Goal: Information Seeking & Learning: Learn about a topic

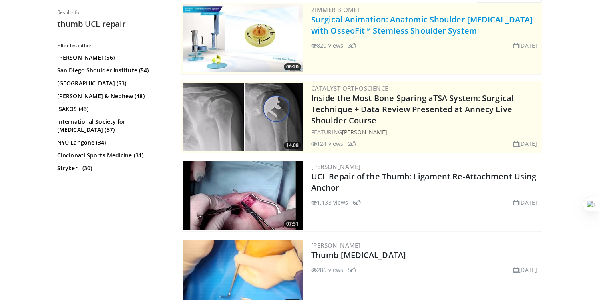
scroll to position [94, 0]
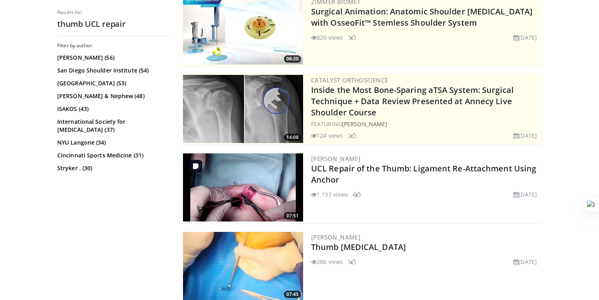
click at [278, 192] on img at bounding box center [243, 187] width 120 height 68
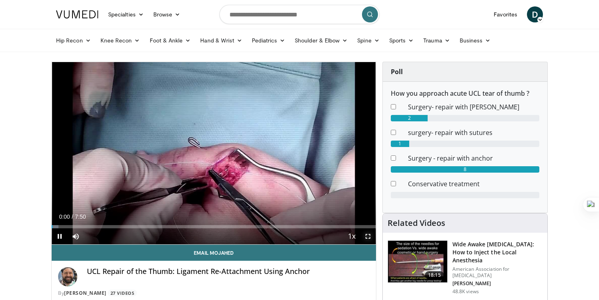
click at [371, 235] on span "Video Player" at bounding box center [368, 236] width 16 height 16
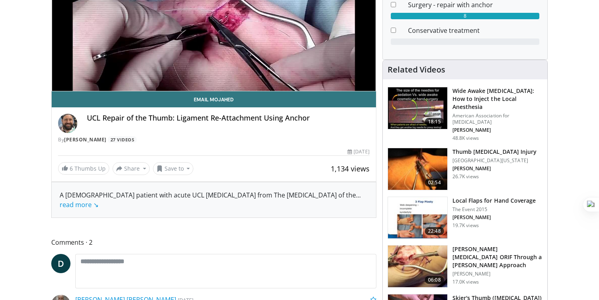
scroll to position [158, 0]
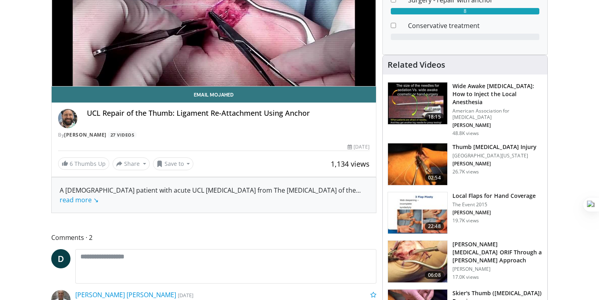
click at [479, 143] on h3 "Thumb [MEDICAL_DATA] Injury" at bounding box center [494, 147] width 84 height 8
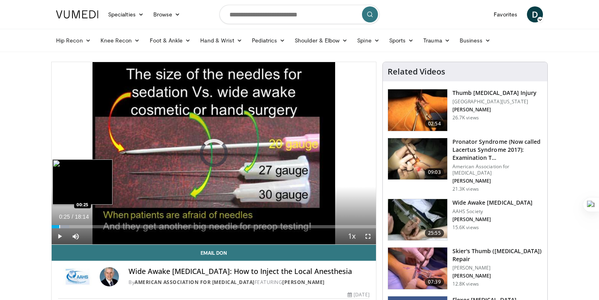
click at [59, 226] on div "Progress Bar" at bounding box center [59, 226] width 1 height 3
click at [67, 226] on div "Progress Bar" at bounding box center [66, 226] width 1 height 3
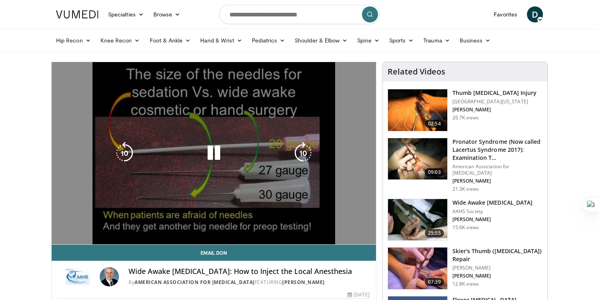
click at [73, 225] on video-js "**********" at bounding box center [214, 153] width 324 height 182
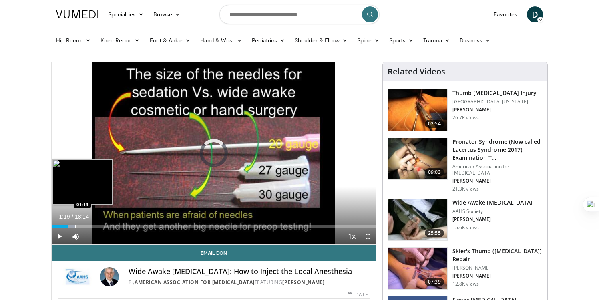
click at [75, 225] on div "Progress Bar" at bounding box center [75, 226] width 1 height 3
click at [86, 226] on div "Progress Bar" at bounding box center [86, 226] width 1 height 3
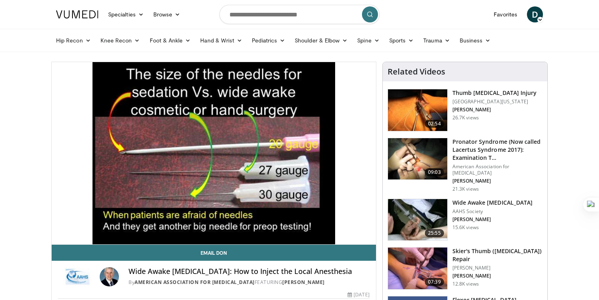
click at [424, 151] on img at bounding box center [417, 159] width 59 height 42
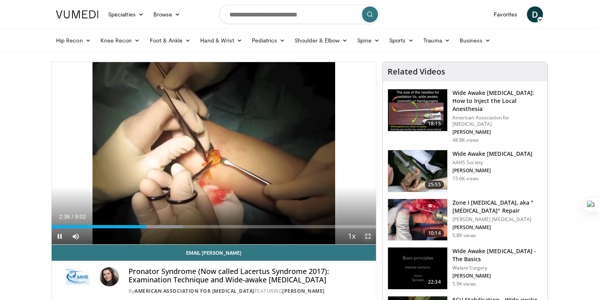
click at [369, 238] on span "Video Player" at bounding box center [368, 236] width 16 height 16
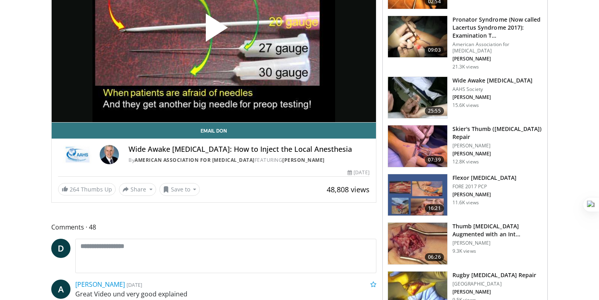
scroll to position [127, 0]
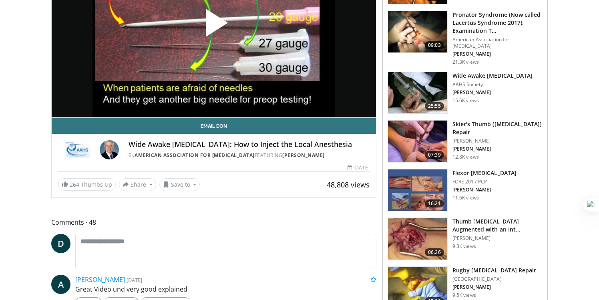
click at [427, 128] on img at bounding box center [417, 141] width 59 height 42
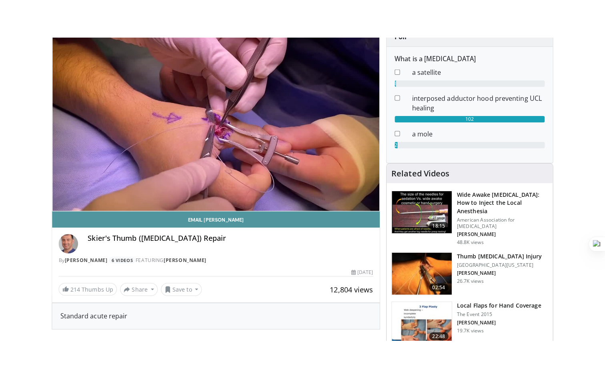
scroll to position [84, 0]
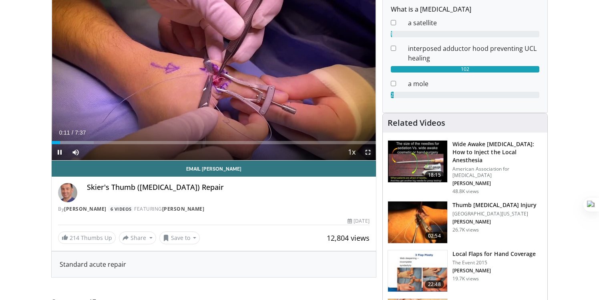
click at [368, 153] on span "Video Player" at bounding box center [368, 152] width 16 height 16
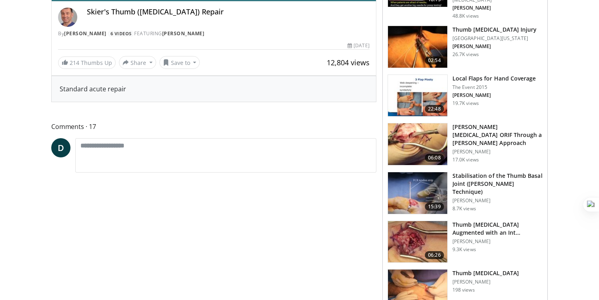
scroll to position [84, 0]
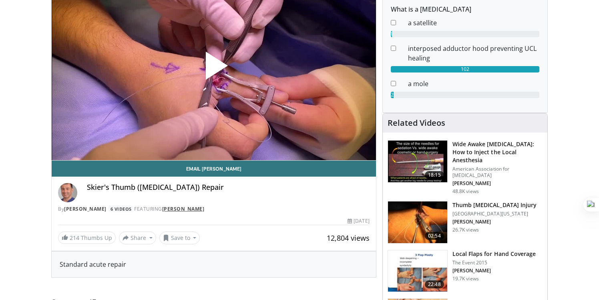
click at [179, 210] on link "[PERSON_NAME]" at bounding box center [183, 208] width 42 height 7
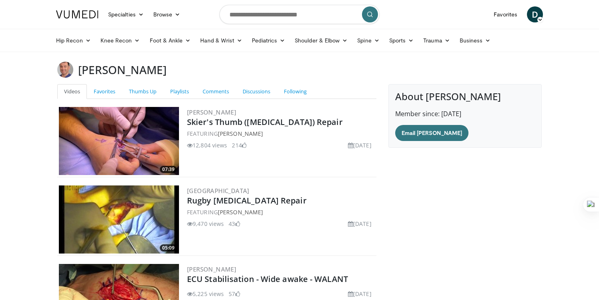
click at [68, 68] on img at bounding box center [65, 70] width 16 height 16
click at [66, 68] on img at bounding box center [65, 70] width 16 height 16
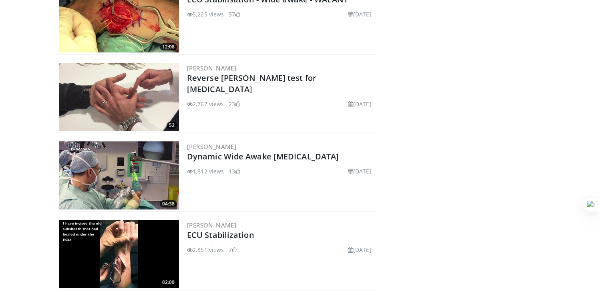
scroll to position [280, 0]
click at [142, 109] on img at bounding box center [119, 96] width 120 height 68
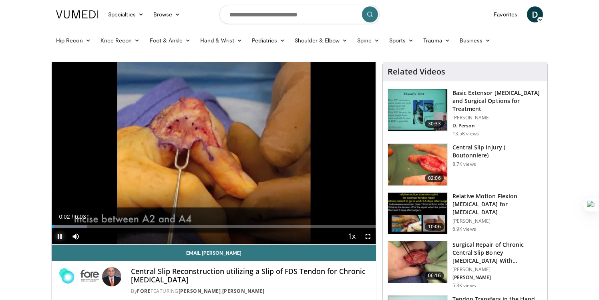
click at [58, 237] on span "Video Player" at bounding box center [60, 236] width 16 height 16
